Goal: Task Accomplishment & Management: Manage account settings

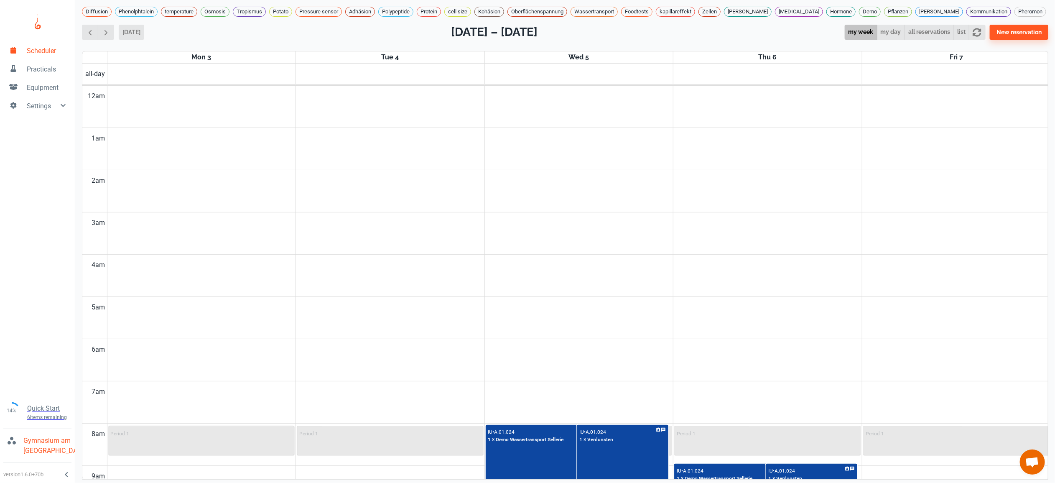
scroll to position [275, 0]
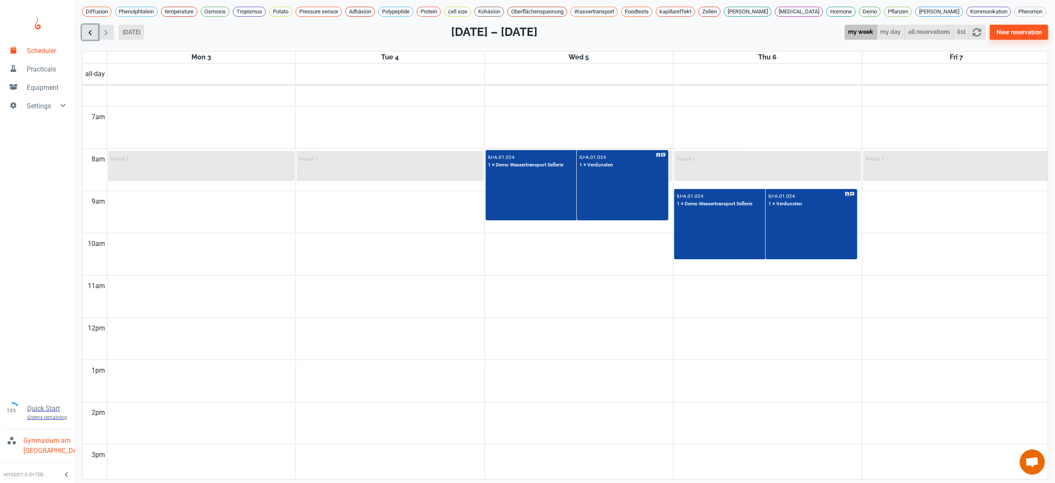
click at [89, 28] on span "button" at bounding box center [90, 32] width 9 height 9
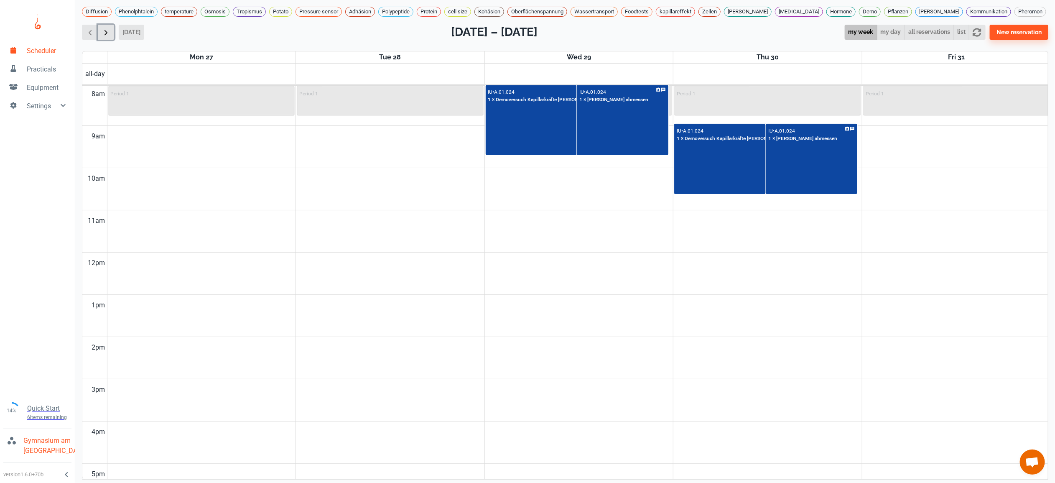
click at [105, 28] on span "button" at bounding box center [106, 32] width 9 height 9
click at [102, 28] on span "button" at bounding box center [106, 32] width 9 height 9
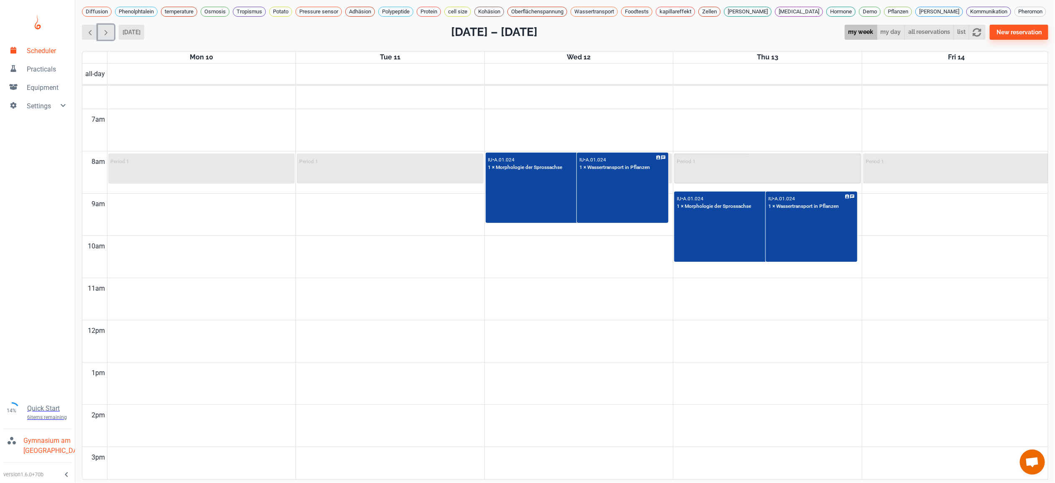
scroll to position [267, 0]
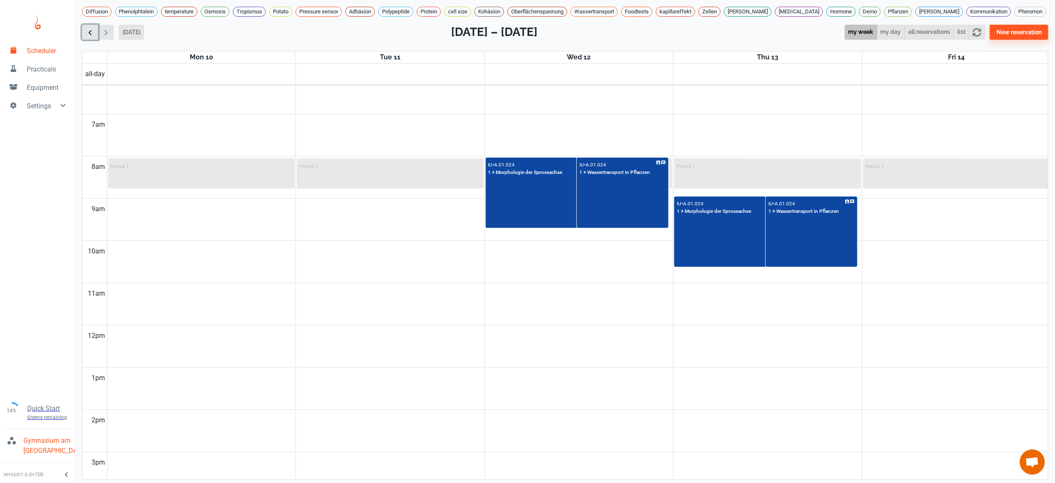
click at [93, 28] on span "button" at bounding box center [90, 32] width 9 height 9
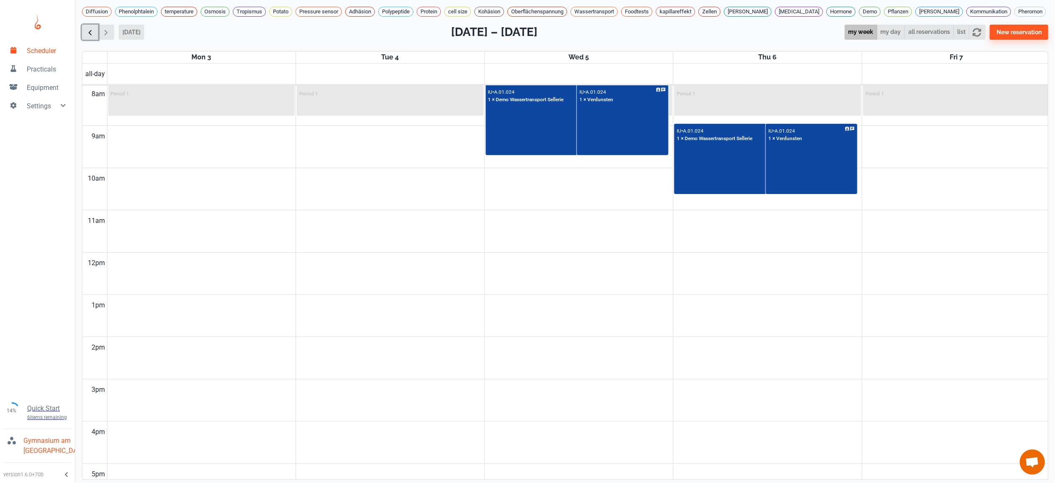
click at [93, 28] on span "button" at bounding box center [90, 32] width 9 height 9
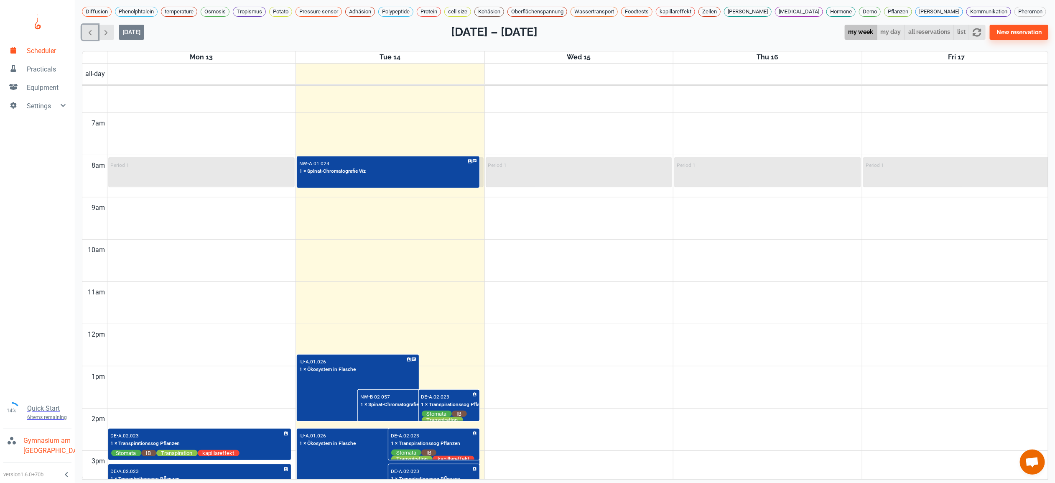
scroll to position [269, 0]
click at [107, 28] on span "button" at bounding box center [106, 32] width 9 height 9
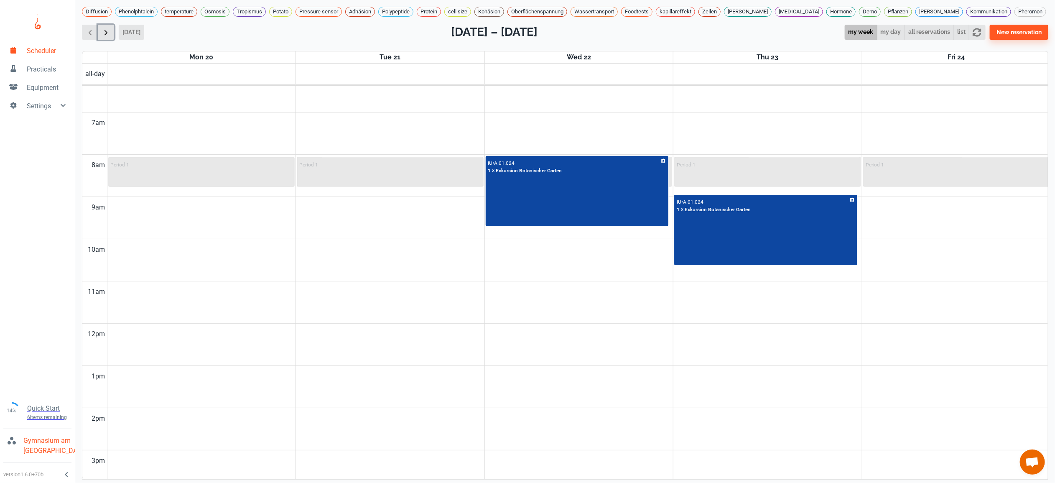
scroll to position [340, 0]
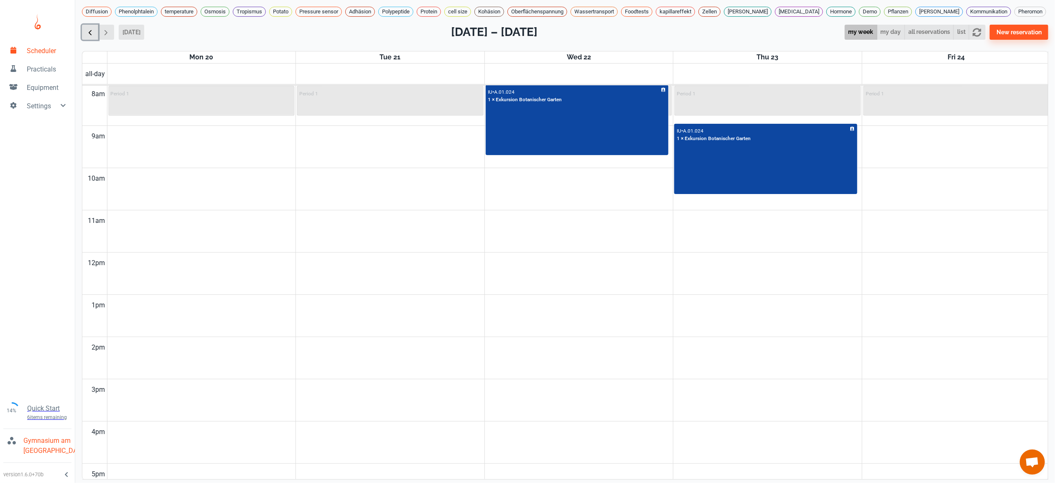
click at [89, 28] on span "button" at bounding box center [90, 32] width 9 height 9
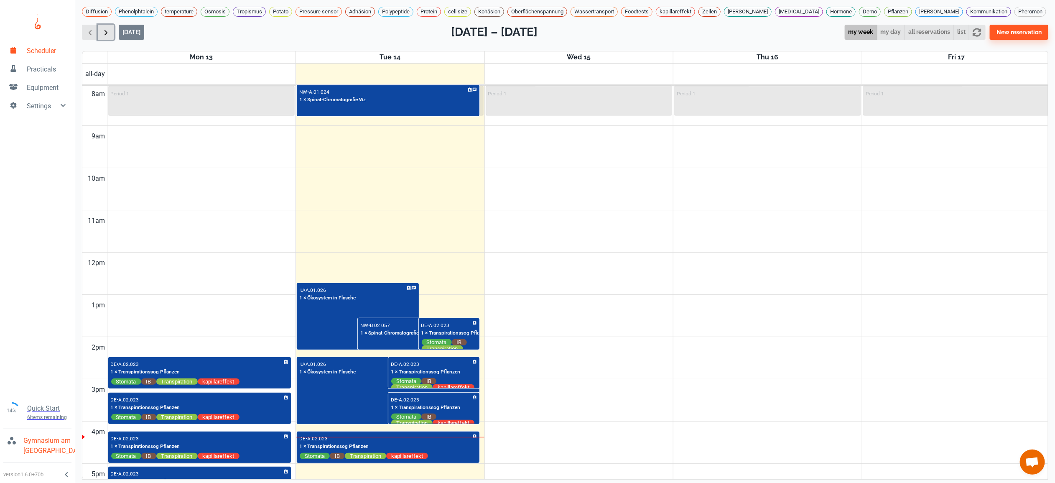
click at [104, 29] on span "button" at bounding box center [106, 32] width 9 height 9
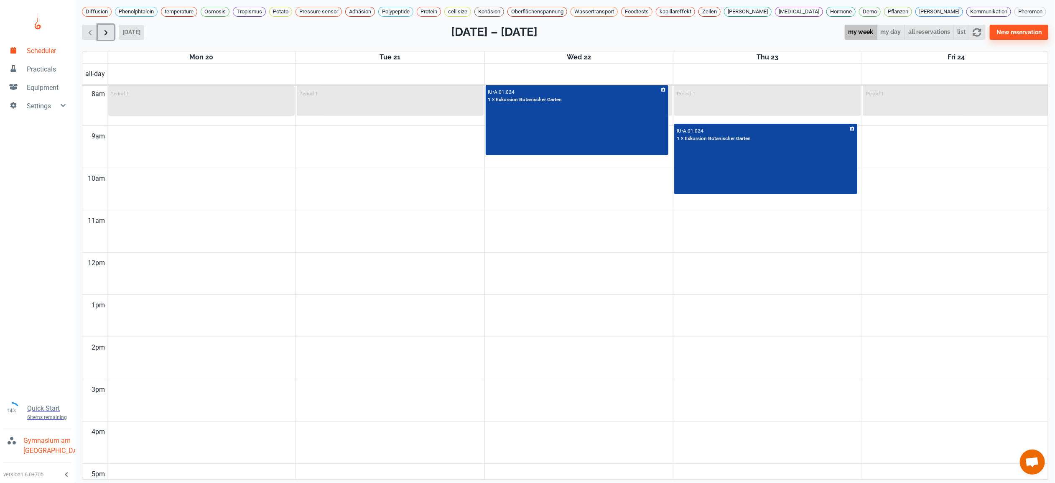
click at [104, 29] on span "button" at bounding box center [106, 32] width 9 height 9
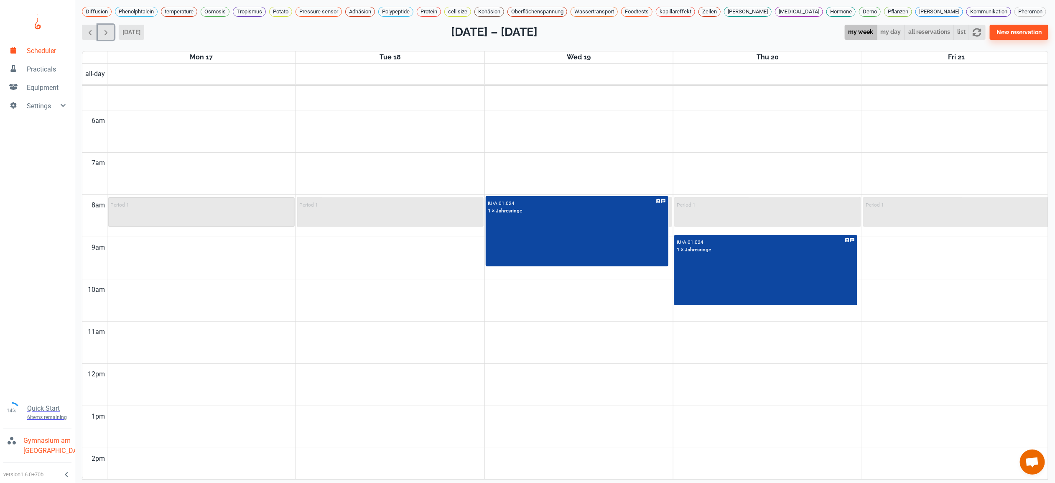
scroll to position [483, 0]
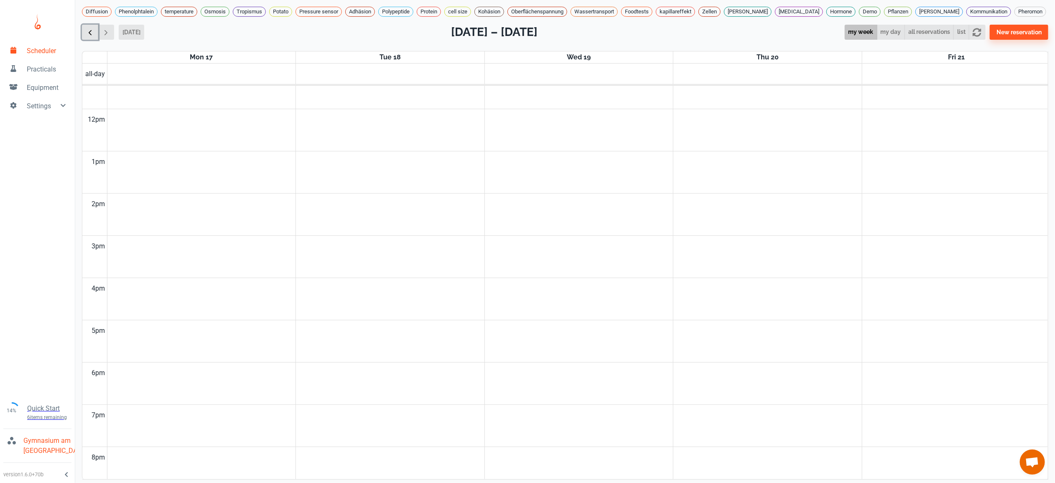
click at [89, 28] on span "button" at bounding box center [90, 32] width 9 height 9
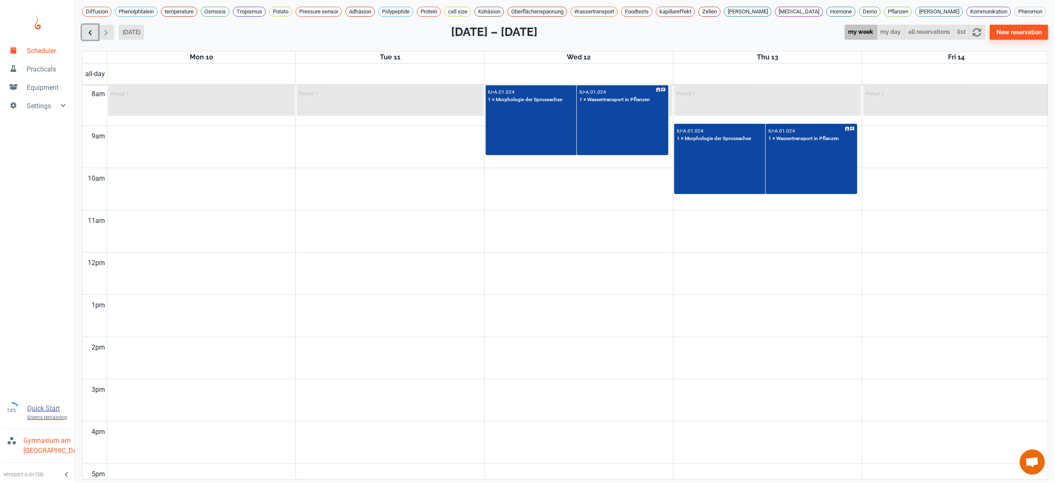
click at [89, 28] on span "button" at bounding box center [90, 32] width 9 height 9
